Goal: Task Accomplishment & Management: Use online tool/utility

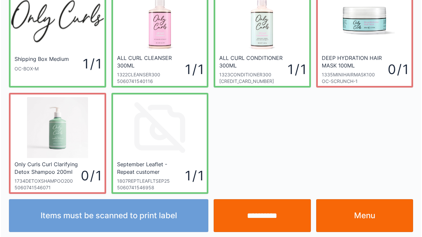
scroll to position [38, 0]
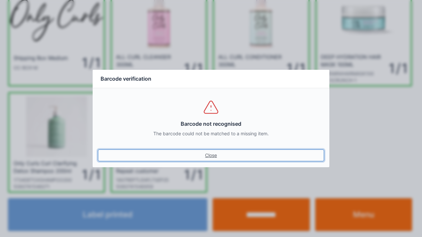
click at [98, 150] on link "Close" at bounding box center [211, 156] width 226 height 12
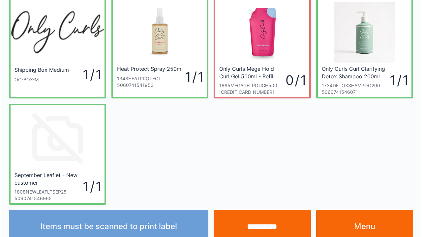
scroll to position [38, 0]
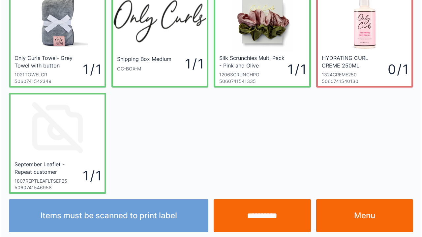
scroll to position [38, 0]
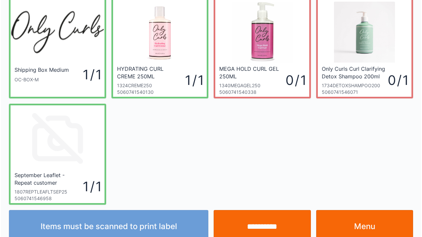
scroll to position [38, 0]
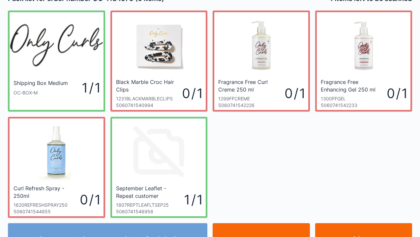
scroll to position [26, 0]
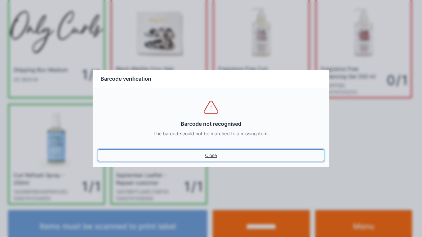
click at [208, 150] on link "Close" at bounding box center [211, 156] width 226 height 12
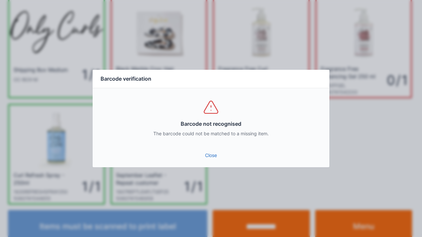
click at [207, 159] on link "Close" at bounding box center [211, 156] width 226 height 12
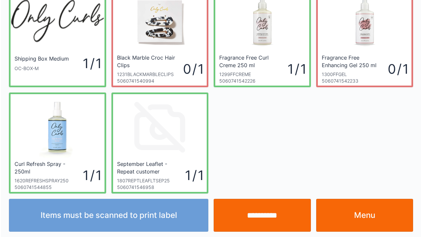
scroll to position [38, 0]
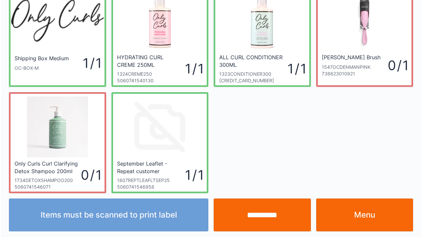
scroll to position [38, 0]
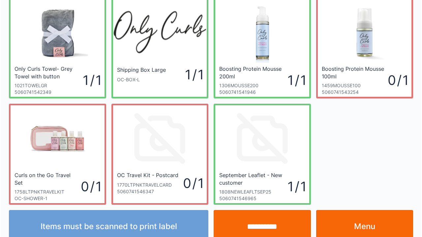
scroll to position [38, 0]
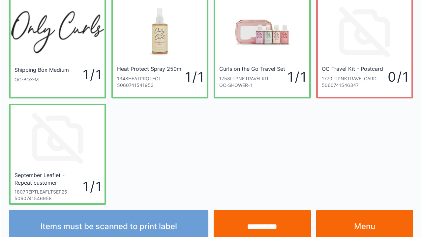
scroll to position [38, 0]
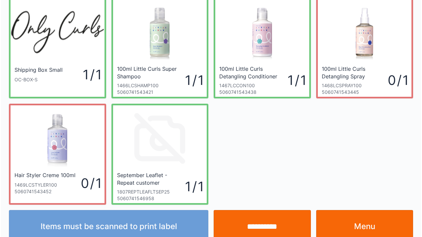
scroll to position [38, 0]
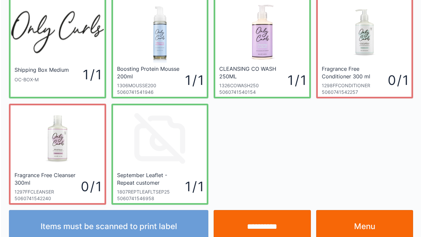
scroll to position [38, 0]
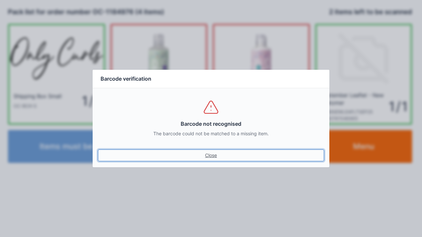
click at [204, 160] on link "Close" at bounding box center [211, 156] width 226 height 12
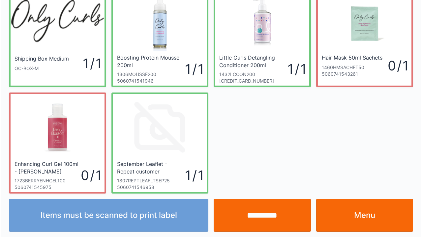
scroll to position [38, 0]
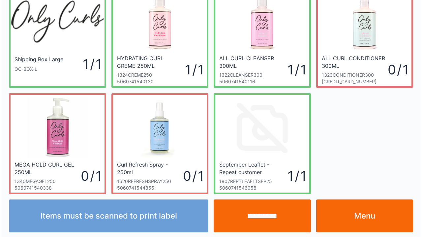
scroll to position [38, 0]
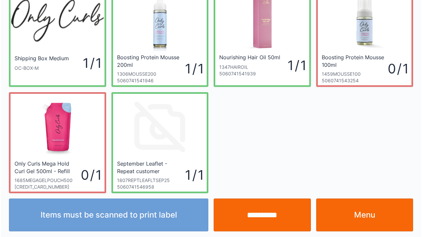
scroll to position [38, 0]
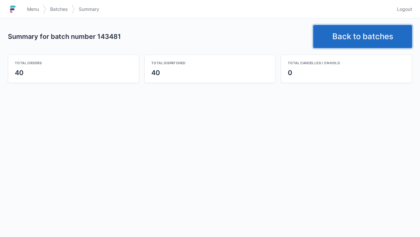
click at [351, 34] on link "Back to batches" at bounding box center [362, 36] width 99 height 23
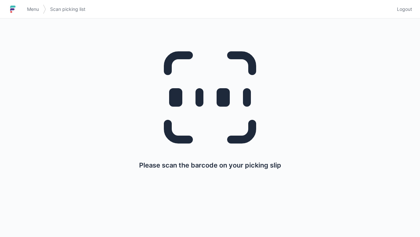
click at [17, 6] on img at bounding box center [13, 9] width 10 height 11
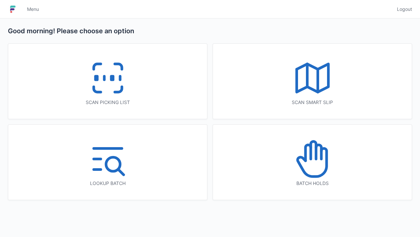
click at [307, 71] on line at bounding box center [307, 75] width 0 height 23
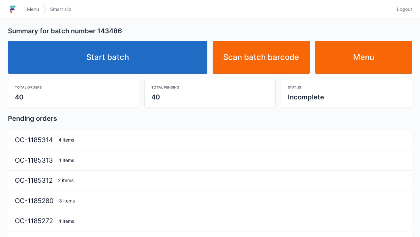
click at [128, 67] on link "Start batch" at bounding box center [107, 57] width 199 height 33
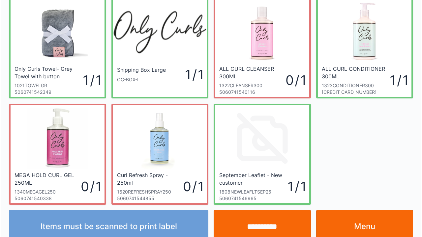
scroll to position [38, 0]
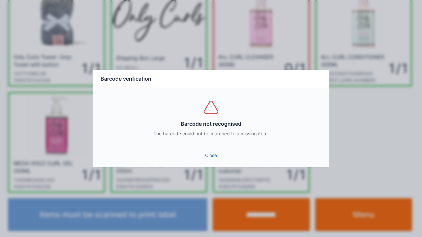
click at [203, 158] on link "Close" at bounding box center [211, 156] width 226 height 12
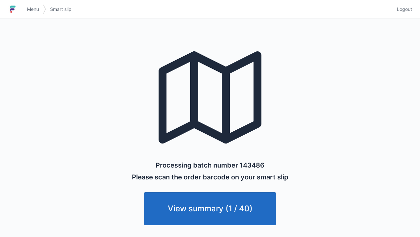
click at [22, 9] on h1 at bounding box center [15, 9] width 15 height 16
click at [12, 6] on img at bounding box center [13, 9] width 10 height 11
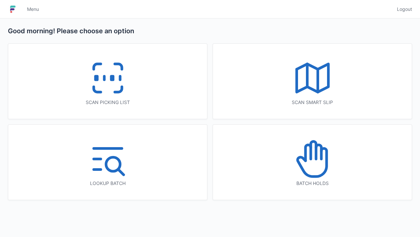
click at [120, 78] on line at bounding box center [120, 78] width 0 height 4
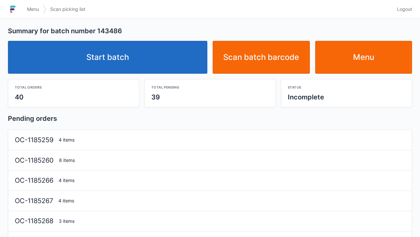
click at [121, 54] on link "Start batch" at bounding box center [107, 57] width 199 height 33
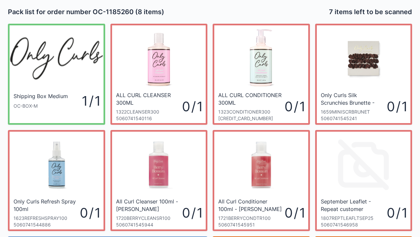
scroll to position [38, 0]
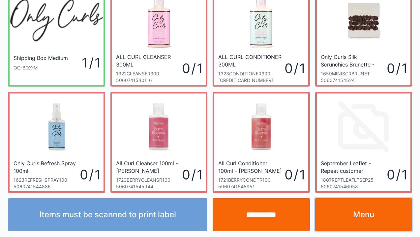
click at [361, 214] on link "Menu" at bounding box center [363, 214] width 97 height 33
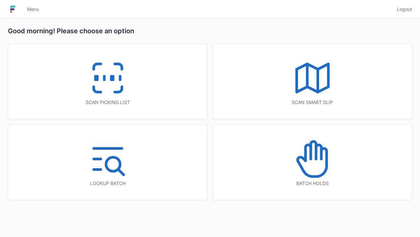
click at [319, 73] on icon at bounding box center [312, 78] width 42 height 42
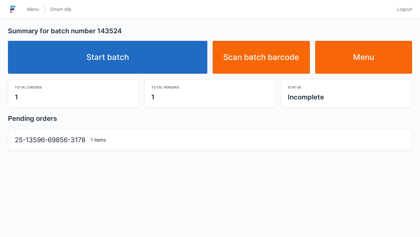
click at [102, 62] on link "Start batch" at bounding box center [107, 57] width 199 height 33
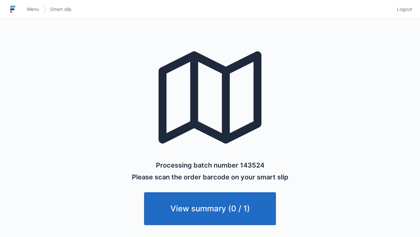
click at [22, 11] on h1 at bounding box center [15, 9] width 15 height 16
click at [29, 6] on span "Menu" at bounding box center [33, 9] width 12 height 7
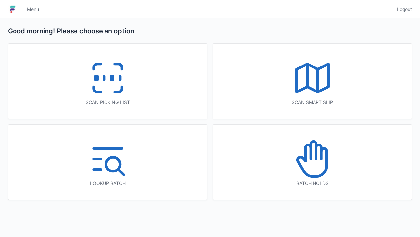
click at [107, 73] on icon at bounding box center [108, 78] width 42 height 42
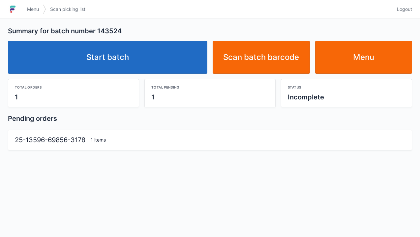
click at [119, 53] on link "Start batch" at bounding box center [107, 57] width 199 height 33
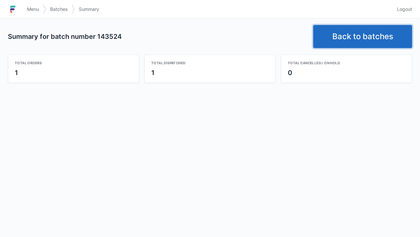
click at [352, 37] on link "Back to batches" at bounding box center [362, 36] width 99 height 23
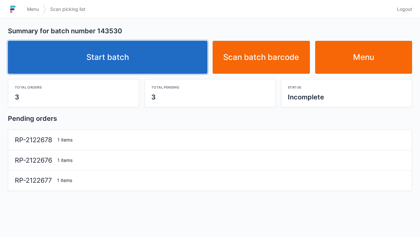
click at [109, 59] on link "Start batch" at bounding box center [107, 57] width 199 height 33
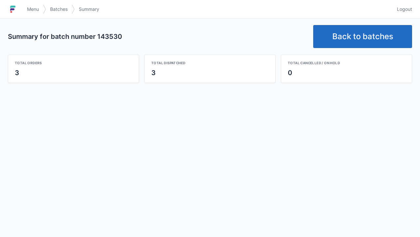
click at [352, 38] on link "Back to batches" at bounding box center [362, 36] width 99 height 23
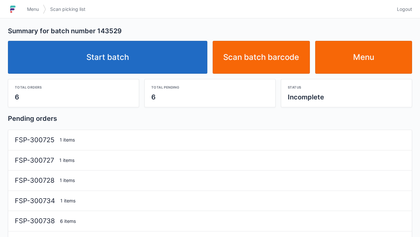
click at [127, 52] on link "Start batch" at bounding box center [107, 57] width 199 height 33
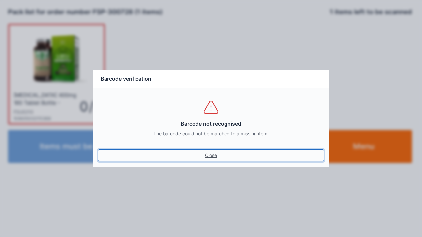
click at [213, 153] on link "Close" at bounding box center [211, 156] width 226 height 12
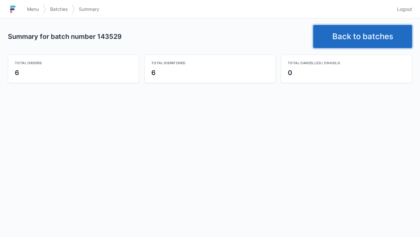
click at [359, 33] on link "Back to batches" at bounding box center [362, 36] width 99 height 23
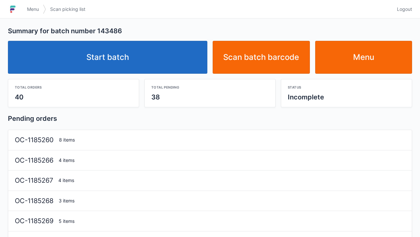
click at [133, 54] on link "Start batch" at bounding box center [107, 57] width 199 height 33
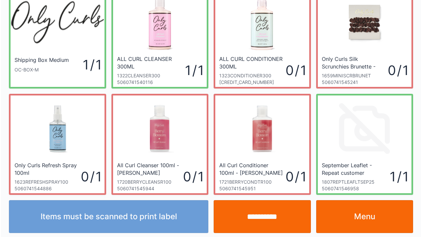
scroll to position [38, 0]
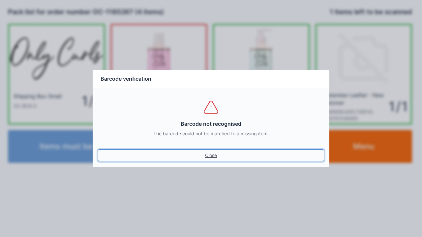
click at [212, 152] on link "Close" at bounding box center [211, 156] width 226 height 12
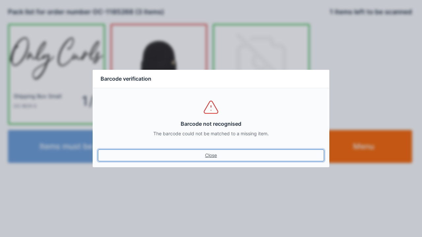
click at [207, 158] on link "Close" at bounding box center [211, 156] width 226 height 12
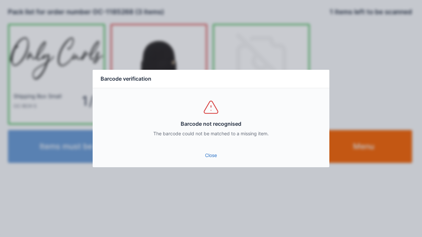
click at [214, 160] on link "Close" at bounding box center [211, 156] width 226 height 12
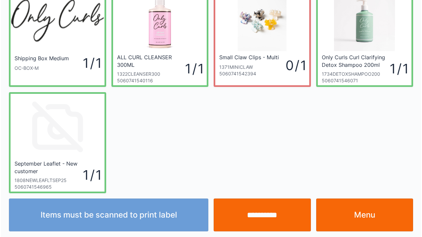
scroll to position [38, 0]
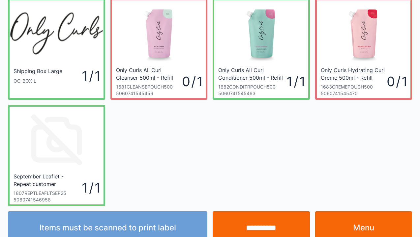
scroll to position [26, 0]
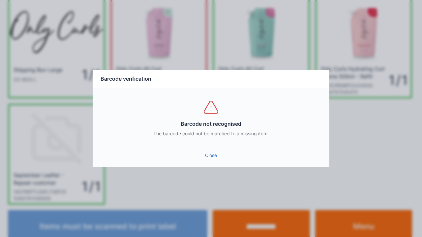
click at [202, 160] on link "Close" at bounding box center [211, 156] width 226 height 12
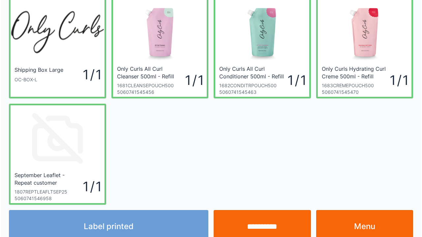
scroll to position [38, 0]
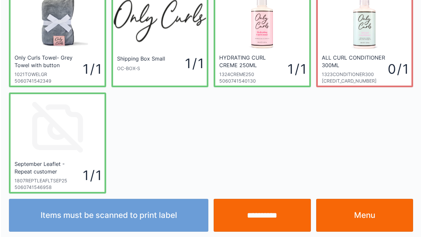
scroll to position [38, 0]
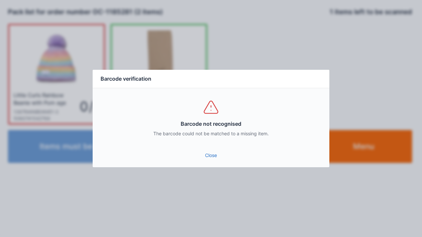
click at [212, 154] on link "Close" at bounding box center [211, 156] width 226 height 12
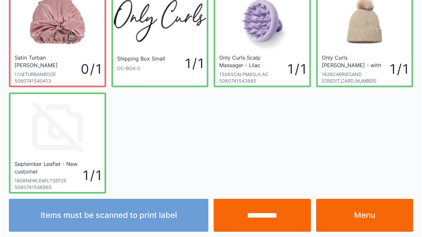
scroll to position [38, 0]
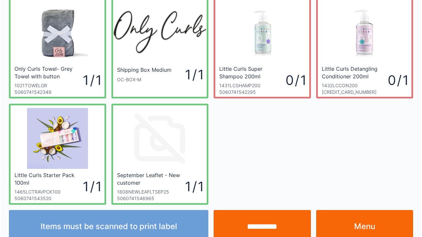
scroll to position [38, 0]
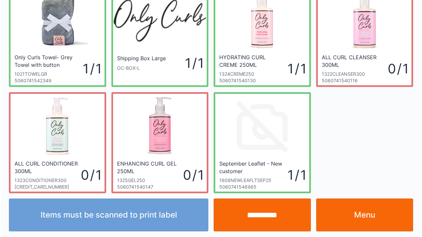
scroll to position [38, 0]
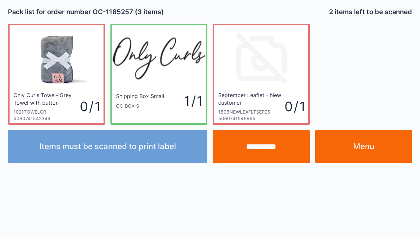
click at [368, 149] on link "Menu" at bounding box center [363, 146] width 97 height 33
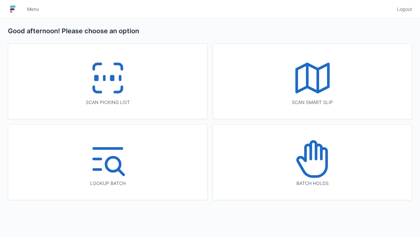
click at [107, 81] on icon at bounding box center [108, 78] width 42 height 42
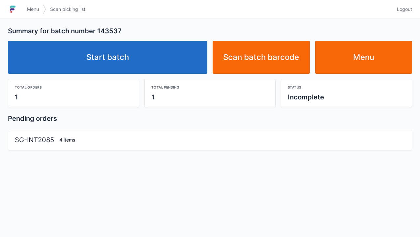
click at [118, 48] on link "Start batch" at bounding box center [107, 57] width 199 height 33
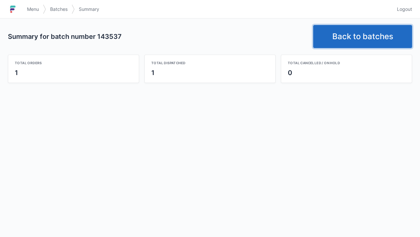
click at [355, 33] on link "Back to batches" at bounding box center [362, 36] width 99 height 23
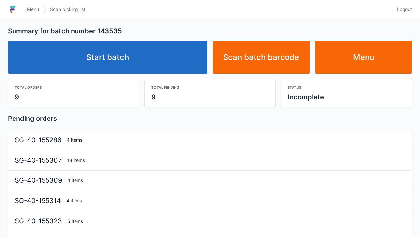
click at [123, 66] on link "Start batch" at bounding box center [107, 57] width 199 height 33
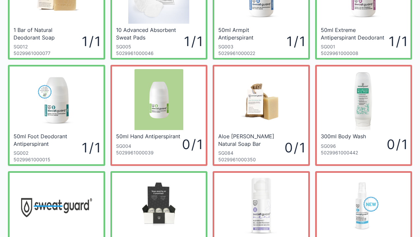
scroll to position [66, 0]
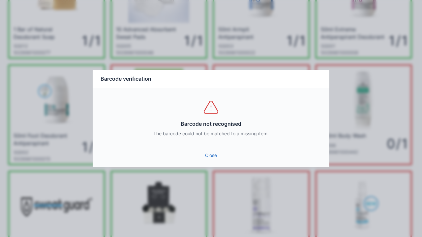
click at [215, 160] on link "Close" at bounding box center [211, 156] width 226 height 12
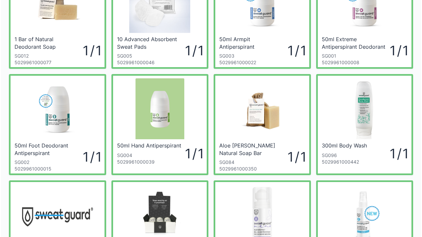
scroll to position [58, 0]
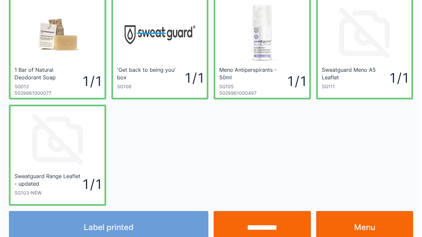
scroll to position [26, 0]
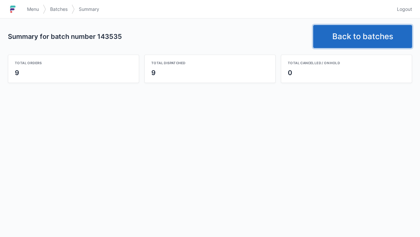
click at [353, 35] on link "Back to batches" at bounding box center [362, 36] width 99 height 23
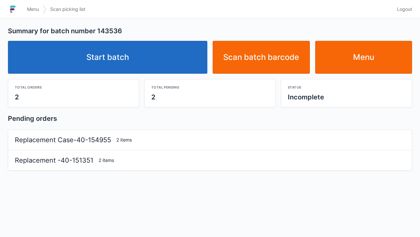
click at [114, 64] on link "Start batch" at bounding box center [107, 57] width 199 height 33
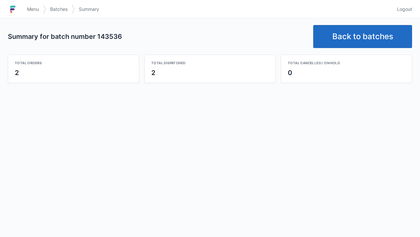
click at [351, 32] on link "Back to batches" at bounding box center [362, 36] width 99 height 23
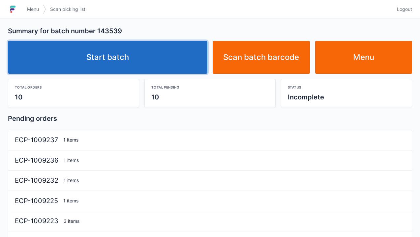
click at [126, 49] on link "Start batch" at bounding box center [107, 57] width 199 height 33
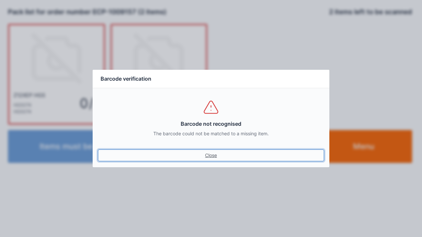
click at [212, 160] on link "Close" at bounding box center [211, 156] width 226 height 12
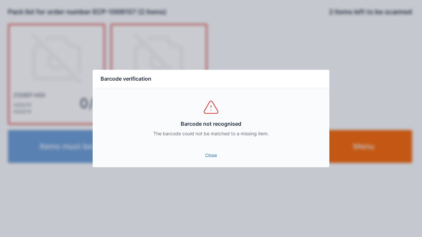
click at [216, 158] on link "Close" at bounding box center [211, 156] width 226 height 12
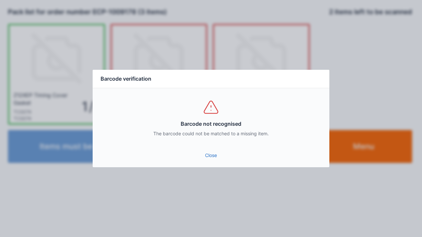
click at [209, 152] on link "Close" at bounding box center [211, 156] width 226 height 12
click at [206, 150] on link "Close" at bounding box center [211, 156] width 226 height 12
click at [208, 152] on link "Close" at bounding box center [211, 156] width 226 height 12
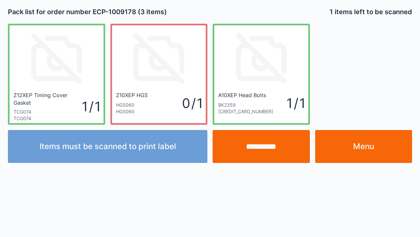
click at [258, 152] on input "**********" at bounding box center [261, 146] width 97 height 33
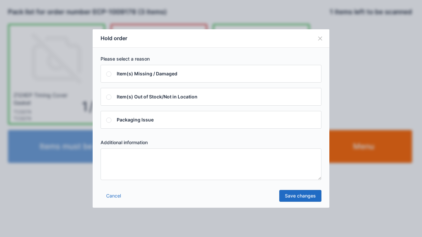
click at [108, 156] on textarea at bounding box center [211, 165] width 221 height 32
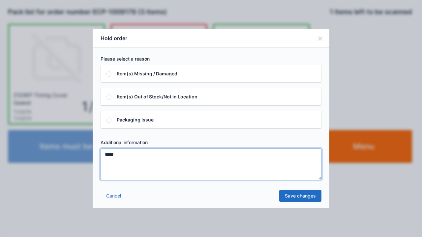
type textarea "*****"
click at [293, 197] on link "Save changes" at bounding box center [300, 196] width 42 height 12
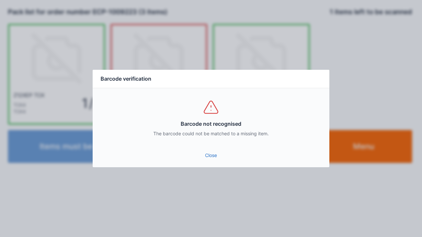
click at [202, 160] on link "Close" at bounding box center [211, 156] width 226 height 12
click at [201, 151] on link "Close" at bounding box center [211, 156] width 226 height 12
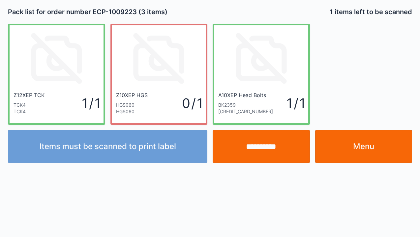
click at [260, 149] on input "**********" at bounding box center [261, 146] width 97 height 33
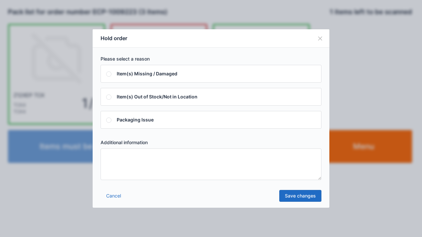
click at [110, 157] on textarea at bounding box center [211, 165] width 221 height 32
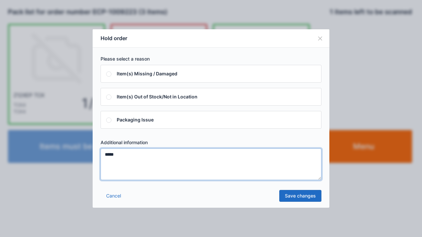
type textarea "*****"
click at [293, 201] on link "Save changes" at bounding box center [300, 196] width 42 height 12
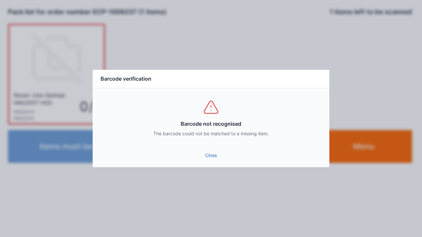
click at [216, 154] on link "Close" at bounding box center [211, 156] width 226 height 12
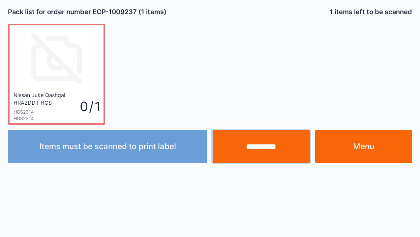
click at [256, 148] on input "**********" at bounding box center [261, 146] width 97 height 33
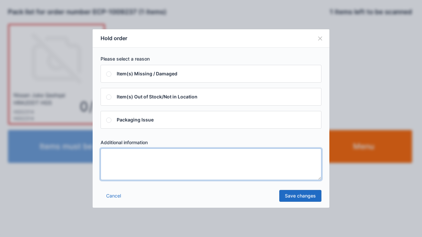
click at [113, 156] on textarea at bounding box center [211, 165] width 221 height 32
type textarea "*****"
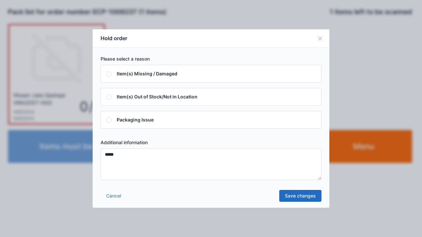
click at [294, 199] on link "Save changes" at bounding box center [300, 196] width 42 height 12
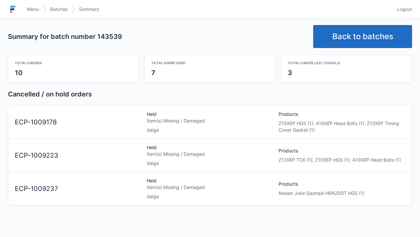
click at [351, 37] on link "Back to batches" at bounding box center [362, 36] width 99 height 23
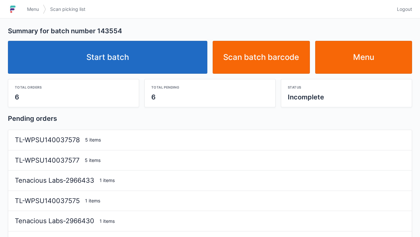
click at [116, 61] on link "Start batch" at bounding box center [107, 57] width 199 height 33
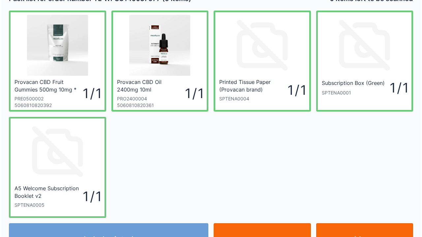
scroll to position [26, 0]
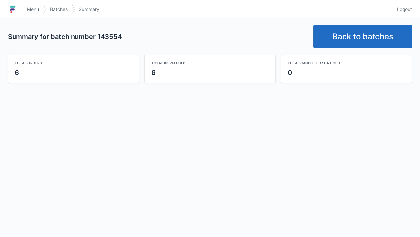
click at [351, 37] on link "Back to batches" at bounding box center [362, 36] width 99 height 23
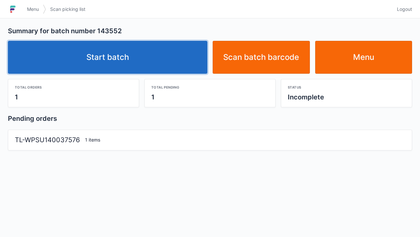
click at [115, 53] on link "Start batch" at bounding box center [107, 57] width 199 height 33
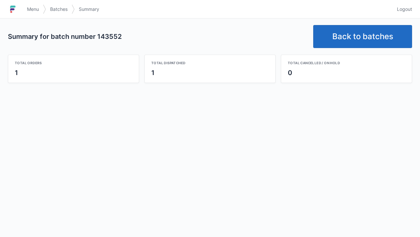
click at [352, 34] on link "Back to batches" at bounding box center [362, 36] width 99 height 23
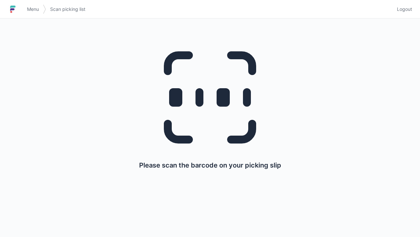
click at [27, 3] on link "Menu" at bounding box center [33, 9] width 20 height 12
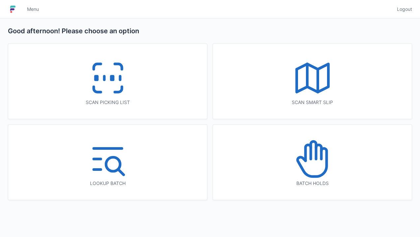
click at [111, 78] on rect at bounding box center [112, 78] width 2 height 4
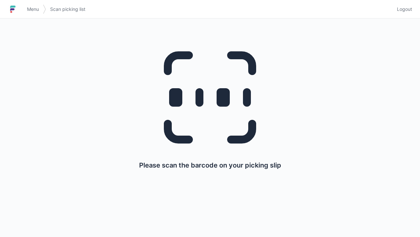
click at [26, 8] on link "Menu" at bounding box center [33, 9] width 20 height 12
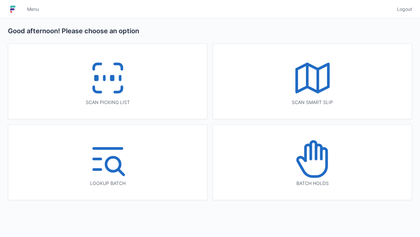
click at [299, 160] on icon at bounding box center [312, 159] width 42 height 42
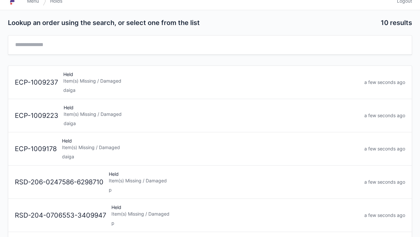
scroll to position [6, 0]
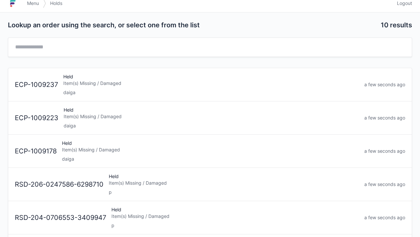
click at [90, 88] on div "Held Item(s) Missing / Damaged daiga" at bounding box center [211, 84] width 301 height 22
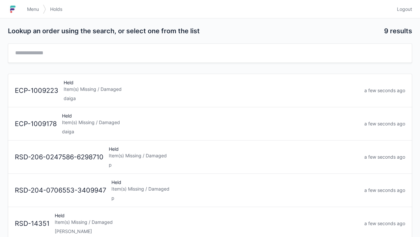
click at [78, 126] on div "Held Item(s) Missing / Damaged daiga" at bounding box center [210, 124] width 302 height 22
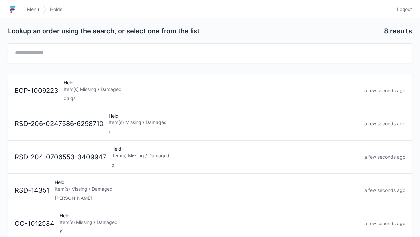
click at [75, 89] on div "Item(s) Missing / Damaged" at bounding box center [211, 89] width 295 height 7
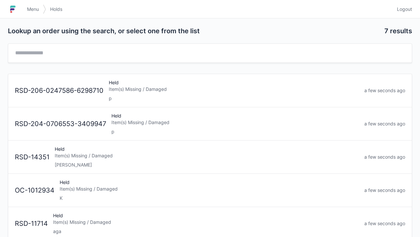
click at [22, 13] on h1 at bounding box center [15, 9] width 15 height 16
click at [27, 6] on span "Menu" at bounding box center [33, 9] width 12 height 7
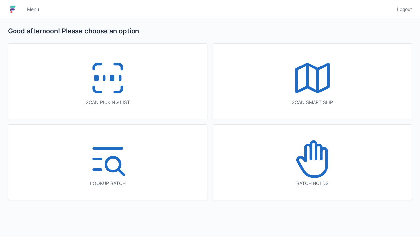
click at [111, 78] on rect at bounding box center [112, 78] width 2 height 4
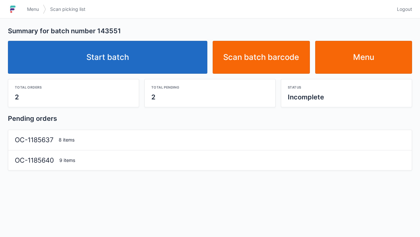
click at [103, 58] on link "Start batch" at bounding box center [107, 57] width 199 height 33
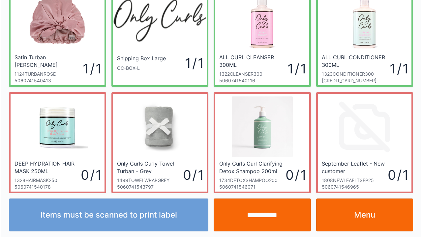
scroll to position [38, 0]
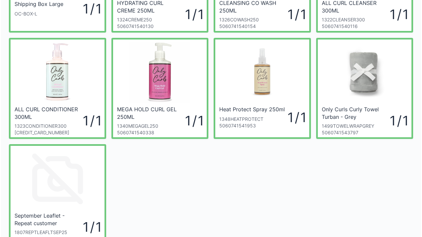
scroll to position [105, 0]
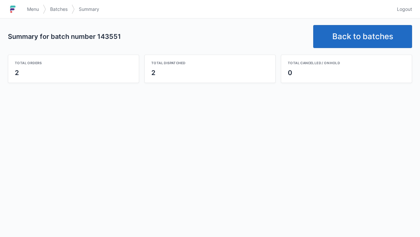
click at [365, 44] on link "Back to batches" at bounding box center [362, 36] width 99 height 23
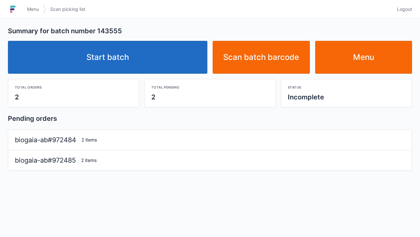
click at [101, 58] on link "Start batch" at bounding box center [107, 57] width 199 height 33
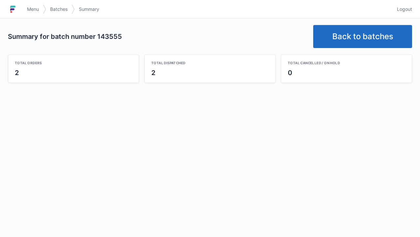
click at [344, 34] on link "Back to batches" at bounding box center [362, 36] width 99 height 23
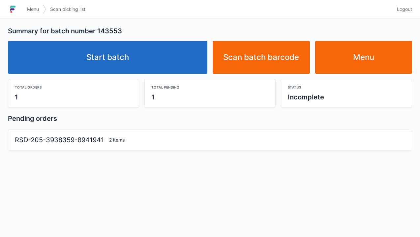
click at [115, 68] on link "Start batch" at bounding box center [107, 57] width 199 height 33
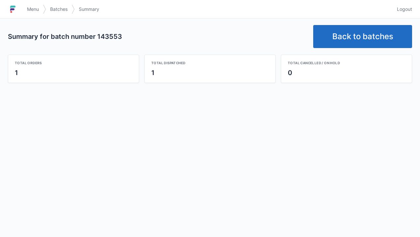
click at [344, 35] on link "Back to batches" at bounding box center [362, 36] width 99 height 23
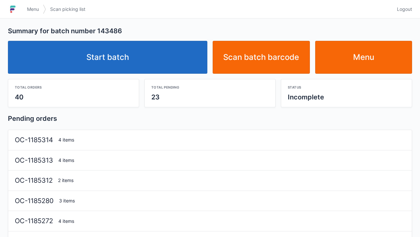
click at [147, 63] on link "Start batch" at bounding box center [107, 57] width 199 height 33
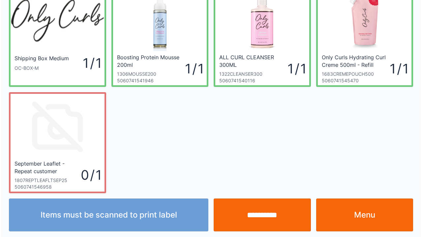
scroll to position [38, 0]
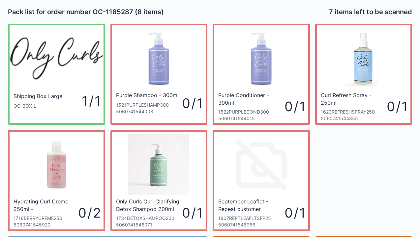
scroll to position [38, 0]
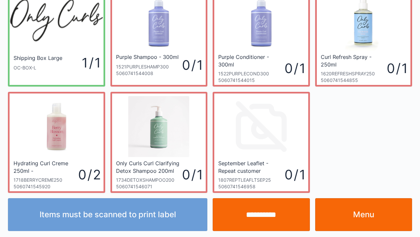
click at [375, 104] on div "Shipping Box Large OC-BOX-L 1 / 1 Purple Shampoo - 300ml 1521PURPLESHAMP300 506…" at bounding box center [209, 86] width 409 height 213
click at [359, 214] on link "Menu" at bounding box center [363, 214] width 97 height 33
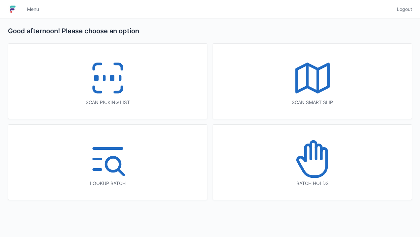
click at [123, 83] on icon at bounding box center [108, 78] width 42 height 42
